Goal: Entertainment & Leisure: Consume media (video, audio)

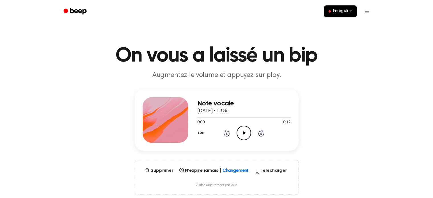
click at [246, 129] on icon "Play Audio" at bounding box center [243, 132] width 15 height 15
click at [240, 133] on icon "Pause Audio" at bounding box center [243, 132] width 15 height 15
click at [244, 133] on icon at bounding box center [244, 133] width 3 height 4
